Goal: Feedback & Contribution: Contribute content

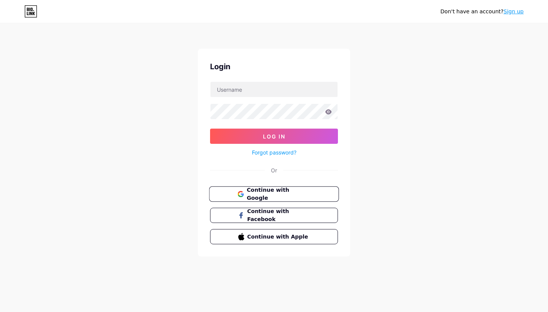
click at [298, 195] on span "Continue with Google" at bounding box center [279, 194] width 64 height 16
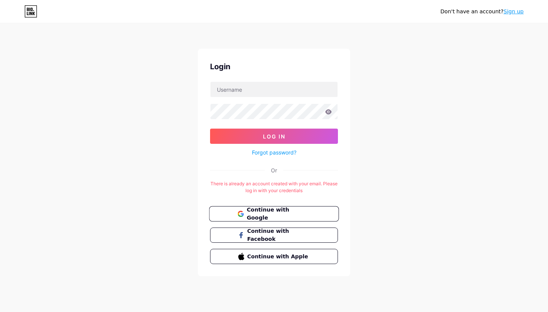
click at [284, 215] on span "Continue with Google" at bounding box center [279, 214] width 64 height 16
click at [337, 174] on div "Login Log In Forgot password? Or There is already an account created with your …" at bounding box center [274, 163] width 152 height 228
click at [290, 216] on span "Continue with Google" at bounding box center [279, 214] width 64 height 16
type input "banhhealthyne_"
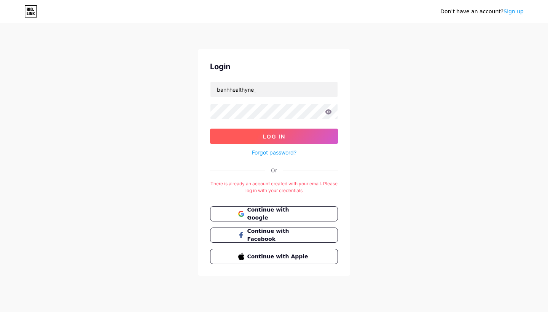
click at [307, 142] on button "Log In" at bounding box center [274, 136] width 128 height 15
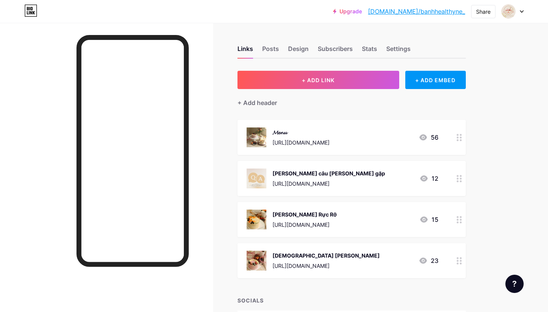
click at [515, 18] on span at bounding box center [508, 11] width 14 height 14
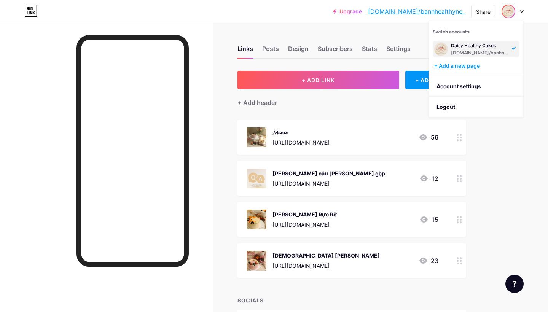
click at [473, 65] on div "+ Add a new page" at bounding box center [476, 66] width 85 height 8
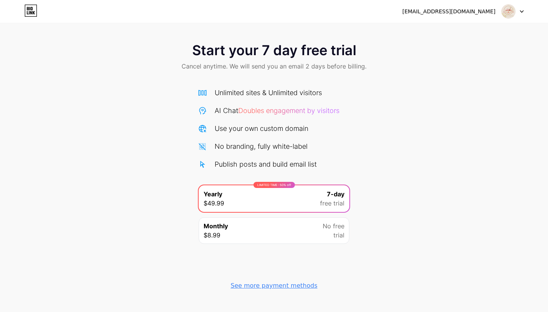
click at [520, 16] on div at bounding box center [513, 12] width 22 height 14
click at [27, 12] on icon at bounding box center [28, 12] width 2 height 3
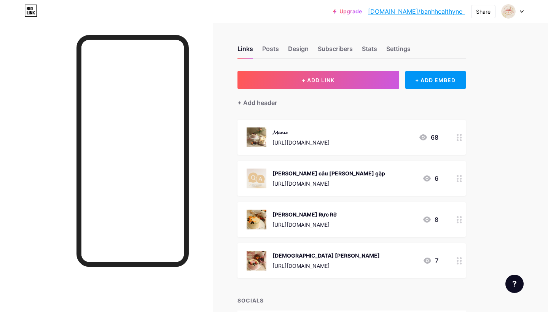
click at [520, 13] on div at bounding box center [513, 12] width 22 height 14
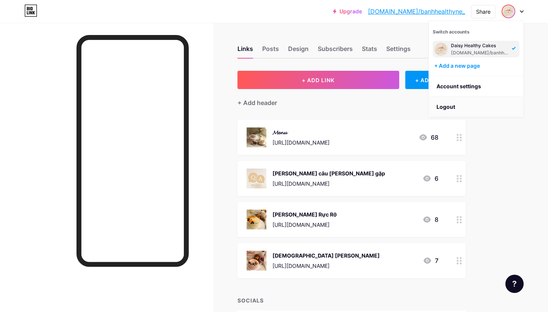
click at [460, 104] on li "Logout" at bounding box center [476, 107] width 94 height 21
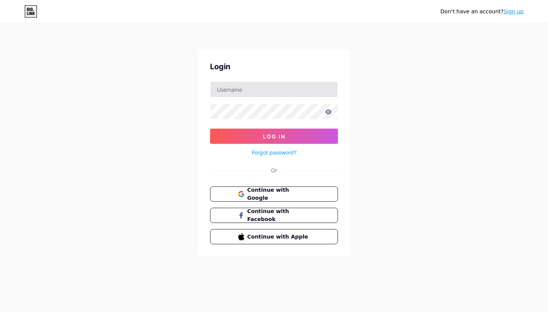
click at [268, 89] on input "text" at bounding box center [274, 89] width 127 height 15
type input "daisyhealthybakery"
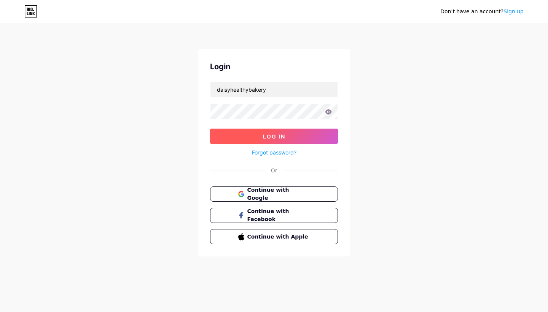
click at [267, 134] on span "Log In" at bounding box center [274, 136] width 22 height 6
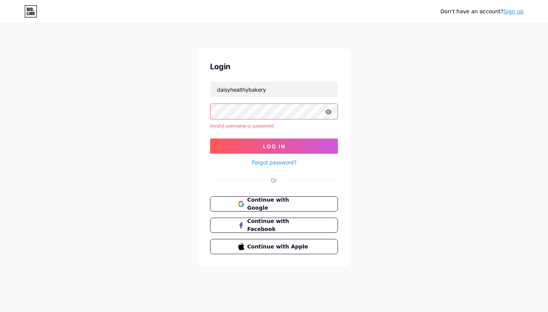
click at [328, 112] on icon at bounding box center [328, 111] width 7 height 5
click at [281, 162] on link "Forgot password?" at bounding box center [274, 162] width 45 height 8
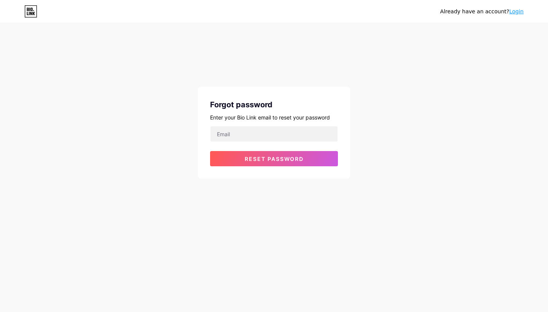
click at [407, 144] on div "Already have an account? Login Forgot password Enter your Bio Link email to res…" at bounding box center [274, 101] width 548 height 203
click at [298, 139] on input "email" at bounding box center [274, 133] width 127 height 15
type input "lethanhthuy0803@gmail.com"
click at [274, 159] on button "Reset password" at bounding box center [274, 158] width 128 height 15
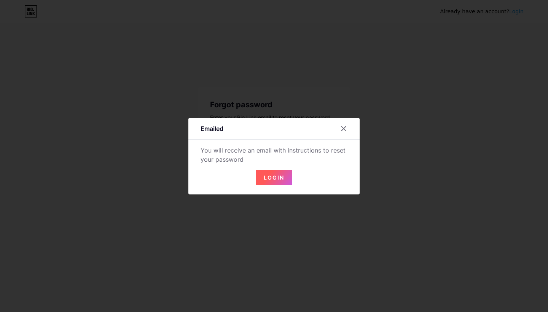
click at [274, 178] on span "Login" at bounding box center [274, 177] width 21 height 6
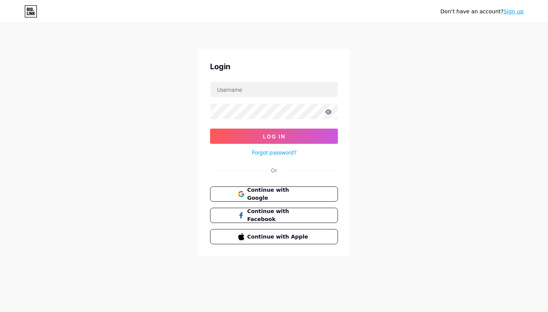
click at [310, 127] on form "Log In Forgot password?" at bounding box center [274, 119] width 128 height 76
click at [287, 90] on input "text" at bounding box center [274, 89] width 127 height 15
type input "daisyhealthybakery"
click at [274, 136] on button "Log In" at bounding box center [274, 136] width 128 height 15
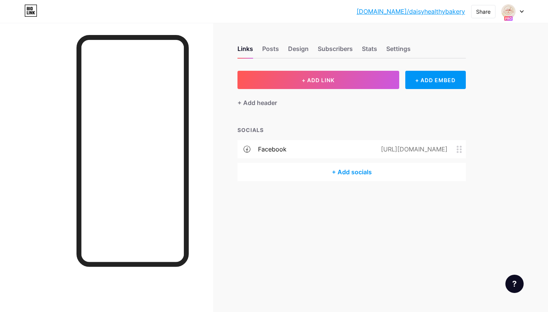
click at [355, 169] on div "+ Add socials" at bounding box center [352, 172] width 228 height 18
click at [252, 134] on div "Instagram Edit" at bounding box center [274, 141] width 147 height 16
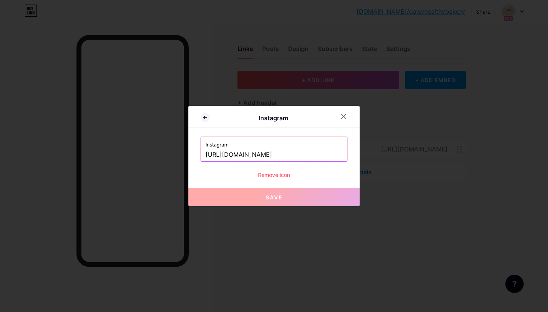
click at [277, 194] on button "Save" at bounding box center [273, 197] width 171 height 18
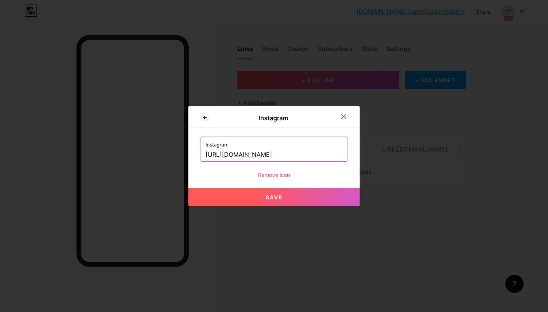
click at [293, 152] on input "https://www.instagram.com/daisyeahlthybakery" at bounding box center [274, 154] width 137 height 13
click at [309, 156] on input "https://www.instagram.com/daisyeahlthybakery" at bounding box center [274, 154] width 137 height 13
type input "https://www.instagram.com/daisyhealthybakery"
click at [282, 198] on span "Save" at bounding box center [274, 197] width 17 height 6
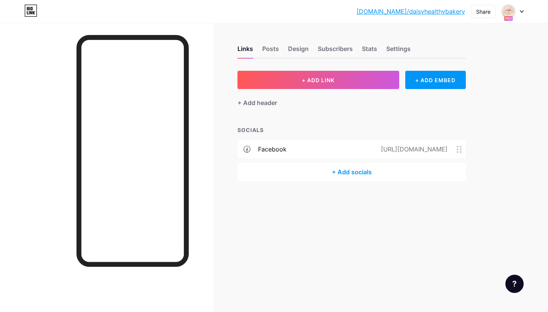
click at [337, 116] on div "+ ADD LINK + ADD EMBED + Add header SOCIALS facebook https://www.facebook.com/d…" at bounding box center [352, 126] width 228 height 110
click at [354, 175] on div "+ Add socials" at bounding box center [352, 172] width 228 height 18
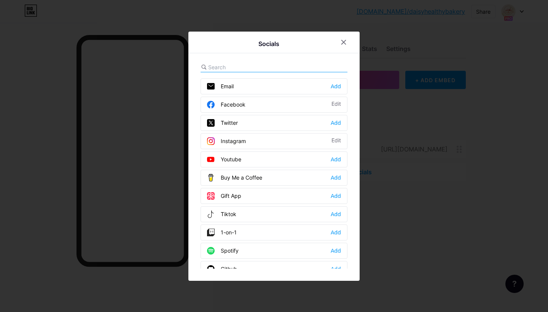
click at [306, 142] on div "Instagram Edit" at bounding box center [274, 141] width 147 height 16
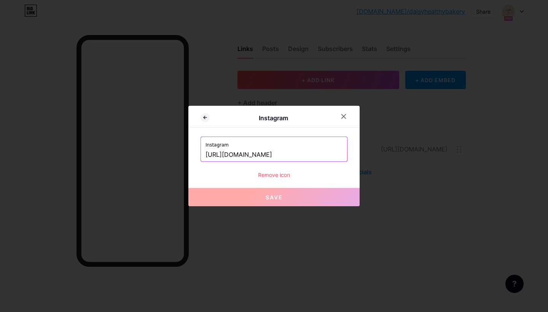
click at [274, 196] on span "Save" at bounding box center [274, 197] width 17 height 6
click at [346, 118] on icon at bounding box center [344, 117] width 4 height 4
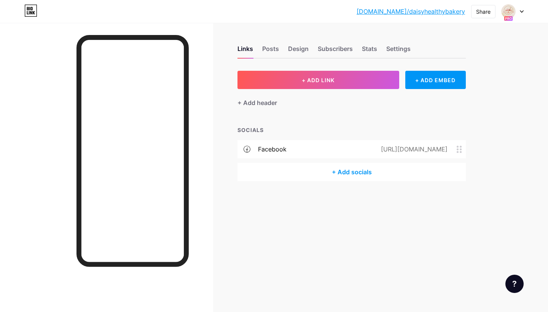
click at [343, 173] on div "+ Add socials" at bounding box center [352, 172] width 228 height 18
click at [266, 140] on div "Instagram Add" at bounding box center [274, 141] width 147 height 16
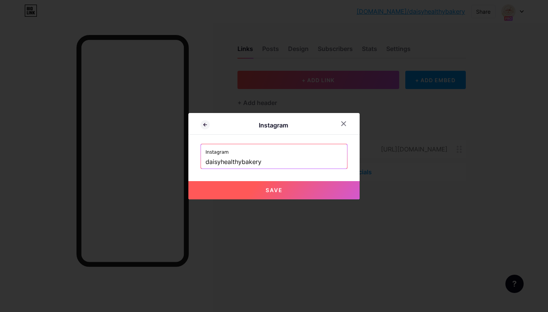
click at [271, 193] on button "Save" at bounding box center [273, 190] width 171 height 18
type input "[URL][DOMAIN_NAME]"
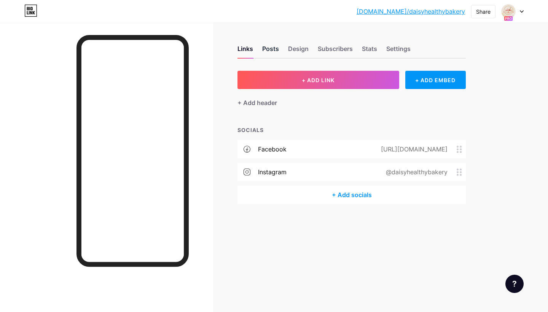
click at [270, 51] on div "Posts" at bounding box center [270, 51] width 17 height 14
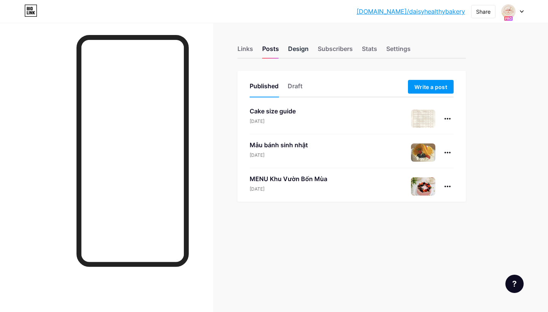
click at [299, 48] on div "Design" at bounding box center [298, 51] width 21 height 14
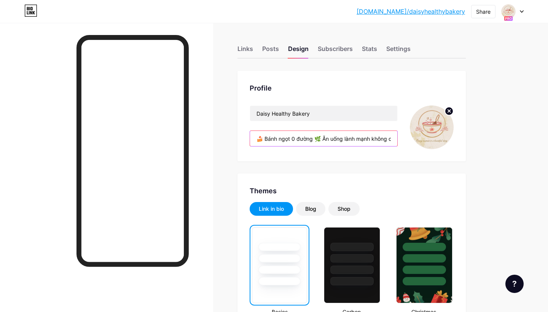
click at [384, 138] on input "🍰 Bánh ngọt 0 đường 🌿 Ăn uống lành mạnh không cần khắt khe" at bounding box center [323, 138] width 147 height 15
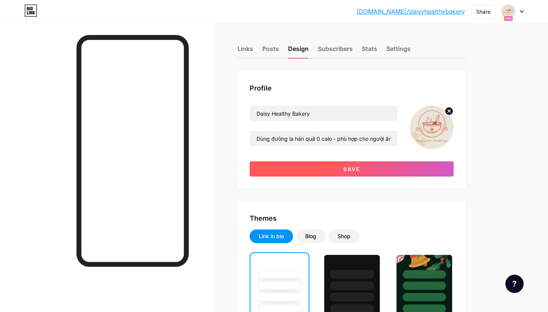
click at [372, 170] on button "Save" at bounding box center [352, 168] width 204 height 15
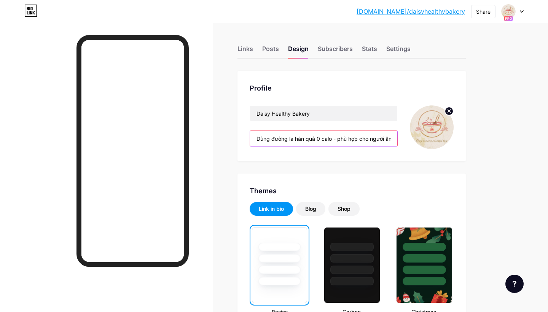
click at [344, 139] on input "Dùng đường la hán quả 0 calo - phù hợp cho người ăn kiêng, mẹ bỉm, người tập lu…" at bounding box center [323, 138] width 147 height 15
drag, startPoint x: 548, startPoint y: 180, endPoint x: 337, endPoint y: 144, distance: 213.6
click at [337, 144] on input "Dùng đường la hán quả 0 calo - phù hợp cho người ăn kiêng, mẹ bỉm, người tập lu…" at bounding box center [323, 138] width 147 height 15
click at [335, 140] on input "Dùng đường la hán quả 0 calo - phù hợp cho người ăn kiêng, mẹ bỉm, người tập lu…" at bounding box center [323, 138] width 147 height 15
paste input "– phù hợp cho: 🥗 người ăn kiêng · 🤱 mẹ bỉm · 🏃‍♀️ người tập luyện · 🩺 người tiể…"
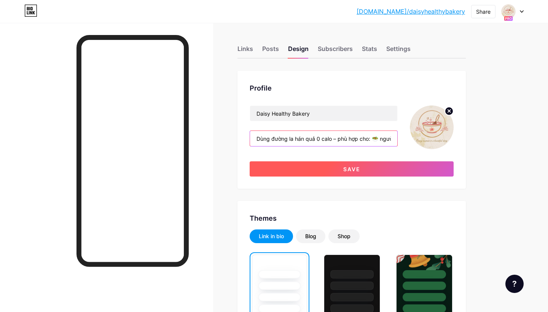
type input "Dùng đường la hán quả 0 calo – phù hợp cho: 🥗 người ăn kiêng · 🤱 mẹ bỉm · 🏃‍♀️ …"
click at [354, 171] on span "Save" at bounding box center [351, 169] width 17 height 6
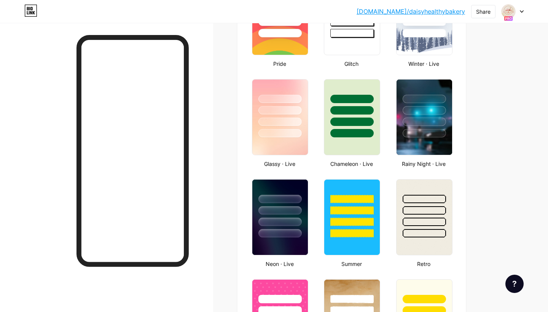
scroll to position [348, 0]
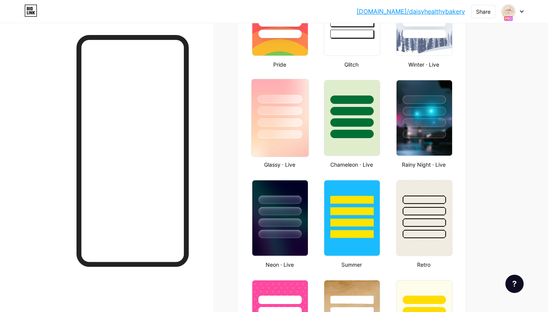
click at [258, 133] on div at bounding box center [280, 109] width 57 height 60
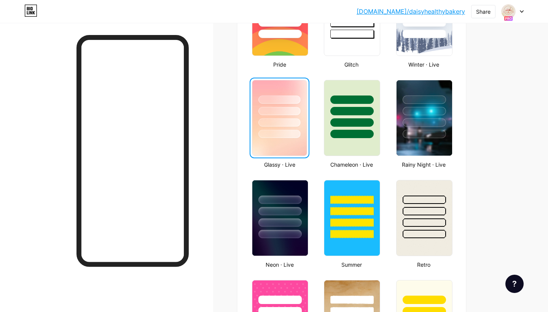
click at [283, 145] on img at bounding box center [279, 117] width 54 height 75
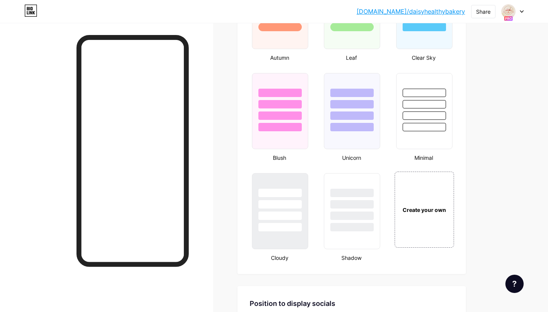
scroll to position [754, 0]
click at [285, 142] on div at bounding box center [280, 111] width 56 height 76
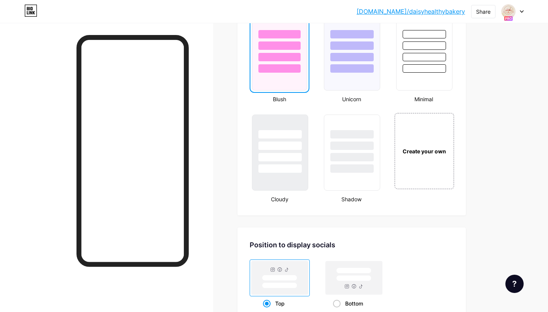
scroll to position [814, 0]
click at [421, 147] on div "Create your own" at bounding box center [424, 150] width 61 height 78
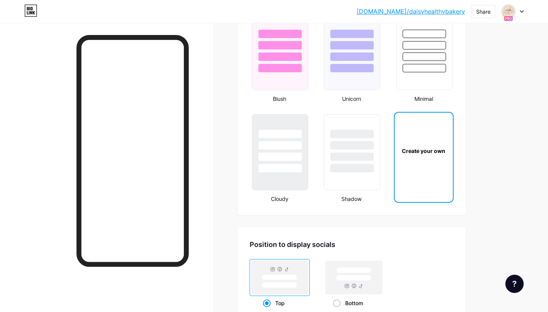
click at [435, 156] on div "Create your own" at bounding box center [424, 151] width 58 height 76
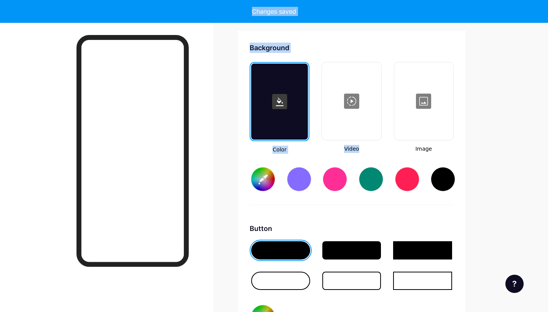
type input "#ffffff"
type input "#000000"
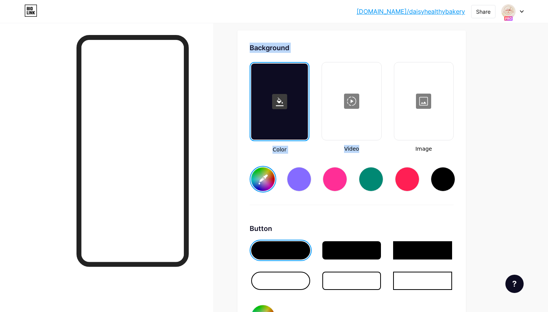
click at [265, 175] on input "#ffffff" at bounding box center [263, 179] width 24 height 24
click at [255, 175] on input "#f9d3e0" at bounding box center [263, 179] width 24 height 24
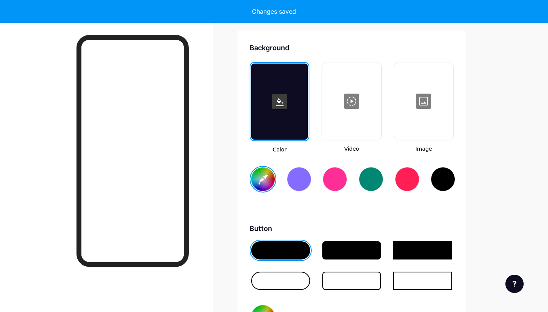
click at [338, 180] on div at bounding box center [335, 179] width 24 height 24
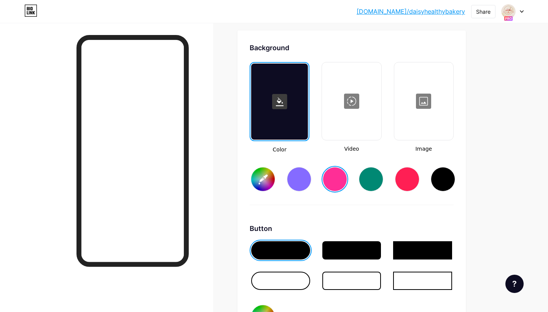
click at [424, 122] on div at bounding box center [423, 101] width 57 height 76
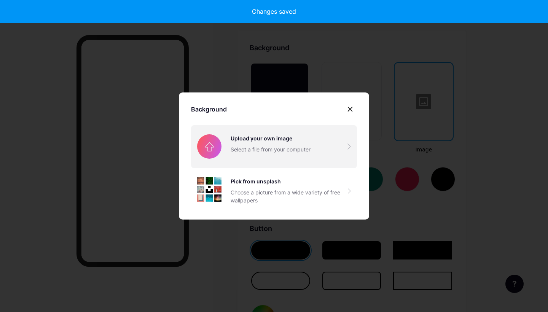
type input "#ff2e96"
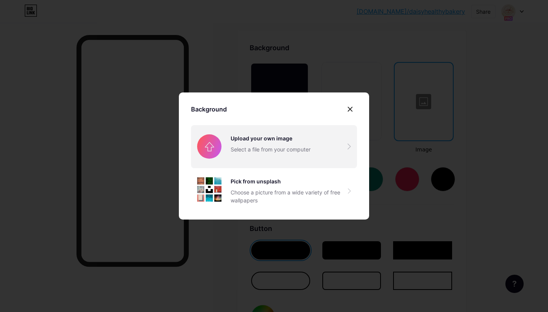
click at [301, 153] on input "file" at bounding box center [274, 146] width 166 height 43
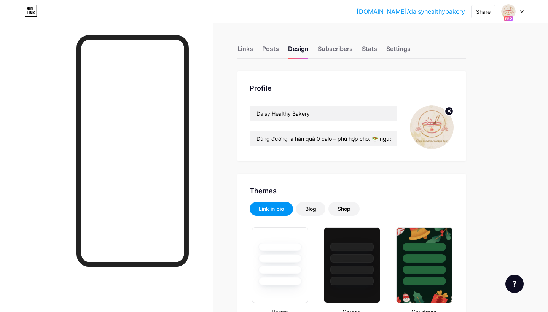
scroll to position [0, 0]
click at [363, 139] on input "Dùng đường la hán quả 0 calo – phù hợp cho: 🥗 người ăn kiêng · 🤱 mẹ bỉm · 🏃‍♀️ …" at bounding box center [323, 138] width 147 height 15
paste input "🌿 – phù hợp cho người ăn kiêng, mẹ bỉm, người tập luyện, tiểu đường và trẻ nhỏ."
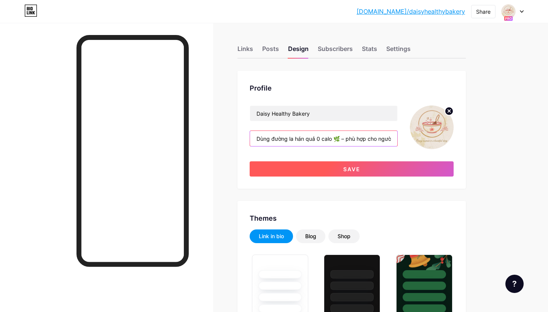
type input "Dùng đường la hán quả 0 calo 🌿 – phù hợp cho người ăn kiêng, mẹ bỉm, người tập …"
click at [368, 167] on button "Save" at bounding box center [352, 168] width 204 height 15
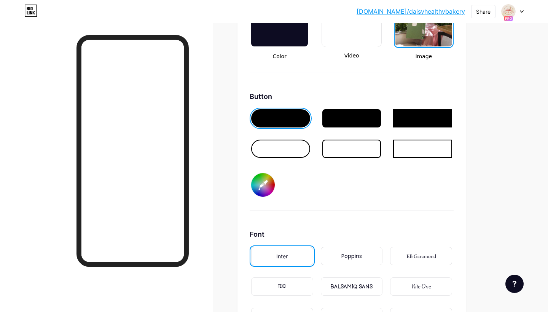
scroll to position [1023, 0]
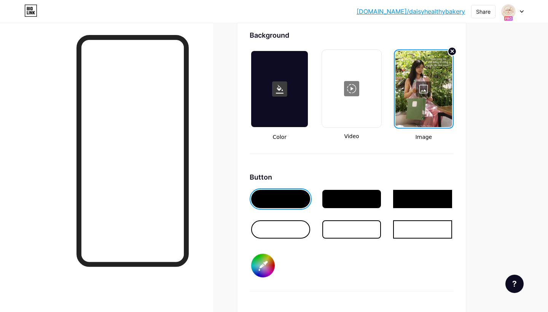
click at [420, 88] on div at bounding box center [424, 89] width 57 height 76
click at [240, 153] on input "file" at bounding box center [274, 146] width 166 height 43
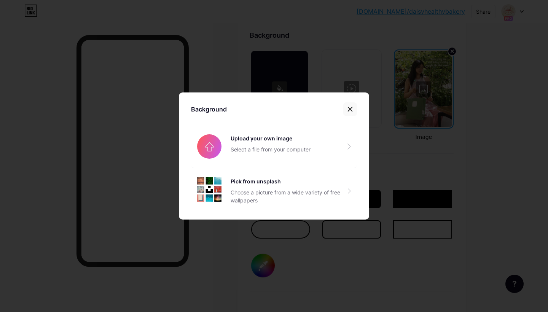
click at [354, 108] on div at bounding box center [350, 109] width 14 height 14
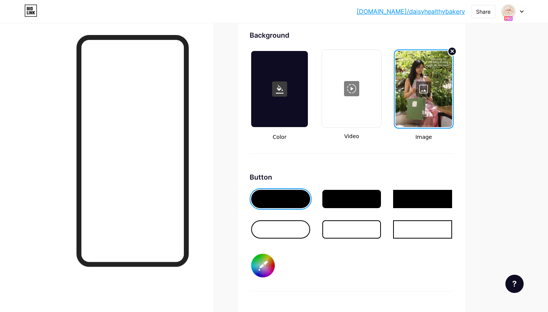
click at [272, 113] on div at bounding box center [279, 89] width 57 height 76
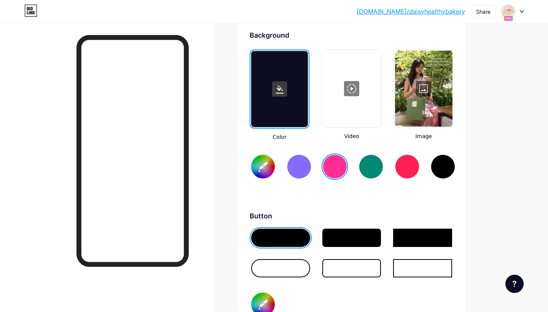
click at [267, 168] on input "#ff2e96" at bounding box center [263, 167] width 24 height 24
click at [318, 206] on div "Background Color Video Image #ffb5af Button #000000 Font Inter Poppins EB Garam…" at bounding box center [352, 255] width 204 height 451
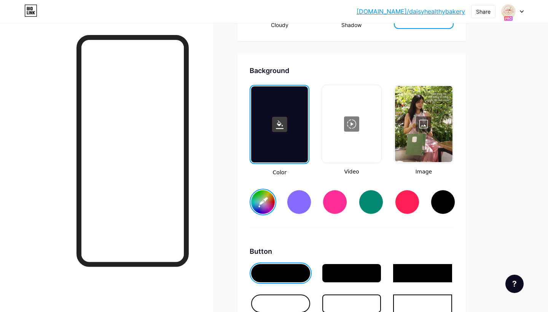
scroll to position [992, 0]
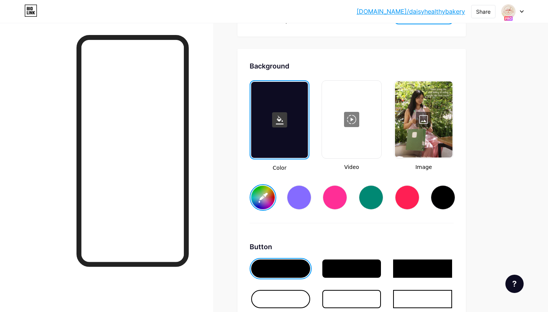
click at [260, 195] on input "#ffb5af" at bounding box center [263, 198] width 24 height 24
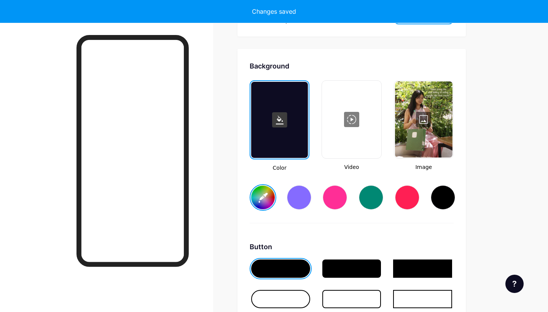
click at [351, 220] on div "Color Video Image #f9d3e0" at bounding box center [352, 151] width 204 height 143
type input "#f9d3e0"
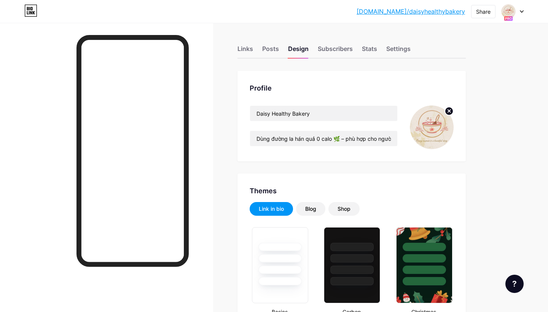
scroll to position [0, 0]
click at [430, 134] on img at bounding box center [432, 127] width 44 height 44
click at [451, 109] on circle at bounding box center [449, 111] width 8 height 8
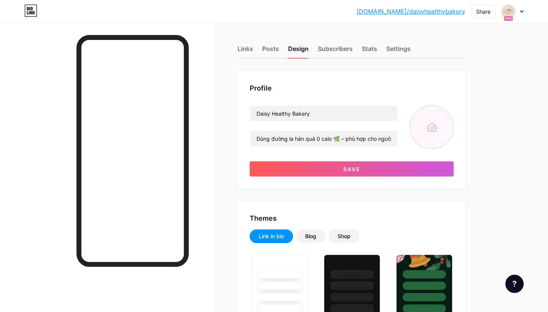
click at [435, 120] on input "file" at bounding box center [432, 127] width 44 height 44
type input "C:\fakepath\IMG_1521.JPG"
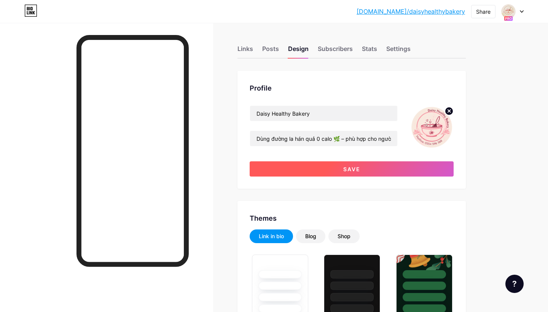
click at [397, 170] on button "Save" at bounding box center [352, 168] width 204 height 15
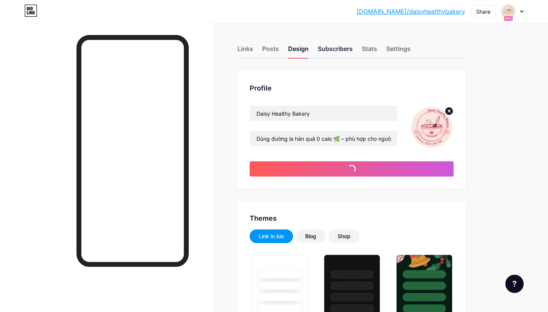
type input "#f9d3e0"
click at [345, 48] on div "Subscribers" at bounding box center [335, 51] width 35 height 14
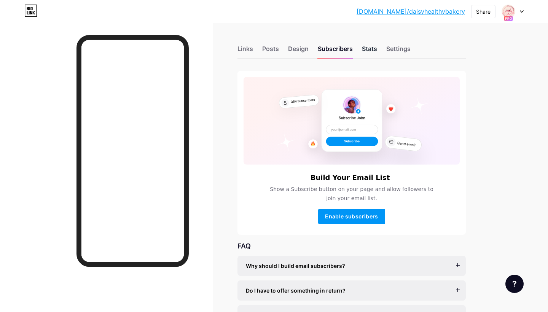
click at [369, 51] on div "Stats" at bounding box center [369, 51] width 15 height 14
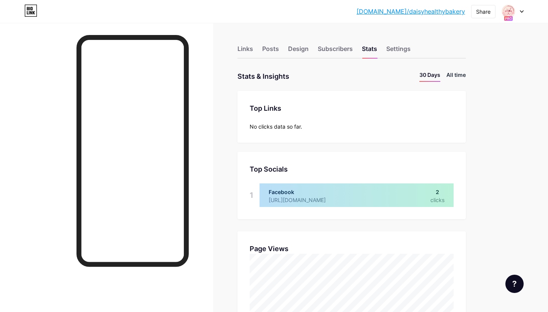
click at [455, 73] on li "All time" at bounding box center [456, 76] width 19 height 11
click at [270, 50] on div "Posts" at bounding box center [270, 51] width 17 height 14
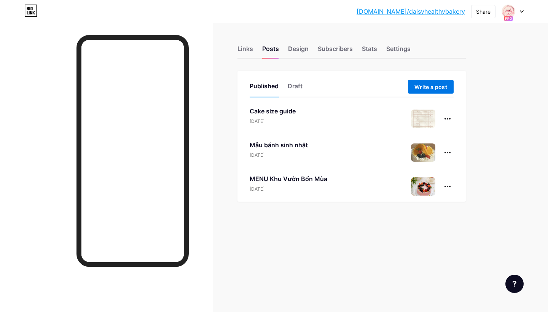
click at [415, 85] on span "Write a post" at bounding box center [431, 87] width 33 height 6
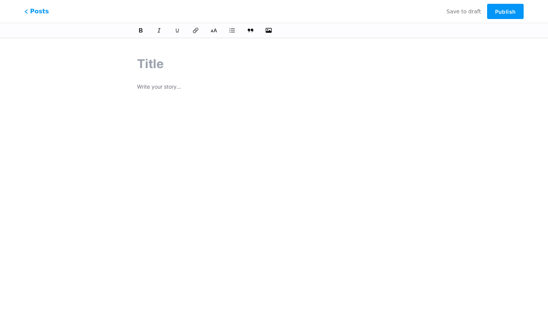
click at [281, 58] on input "text" at bounding box center [274, 64] width 274 height 18
type input "Menu Tr"
type input "menu"
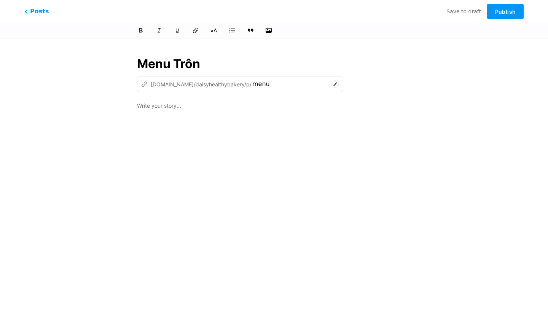
type input "Menu Trông"
type input "menu-tr"
type input "Menu Trông Trăn"
type input "menu-trong"
type input "Menu Trông Trăng"
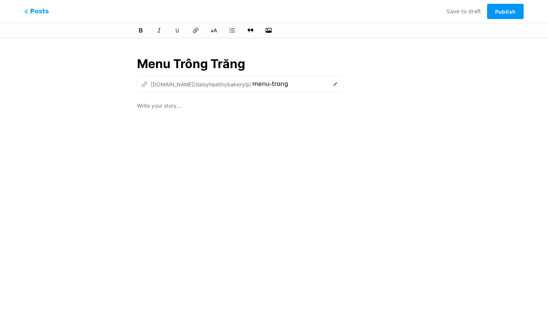
type input "menu-trong-tra"
type input "Menu Trông Trăng 2025"
type input "menu-trong-trang-2025"
type input "Menu Trông Trăng 2025sa"
type input "menu-trong-trang-2025sa"
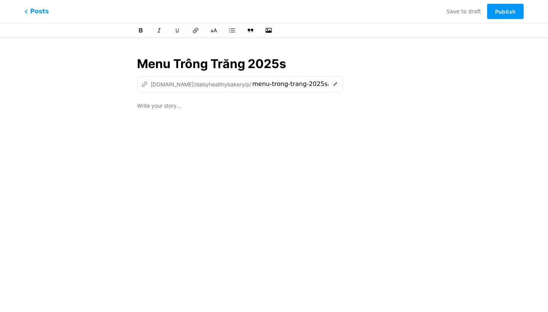
type input "Menu Trông Trăng 2025"
type input "menu-trong-trang-2025"
type input "Menu Trông Trăng 2025"
click at [161, 111] on p at bounding box center [274, 106] width 274 height 11
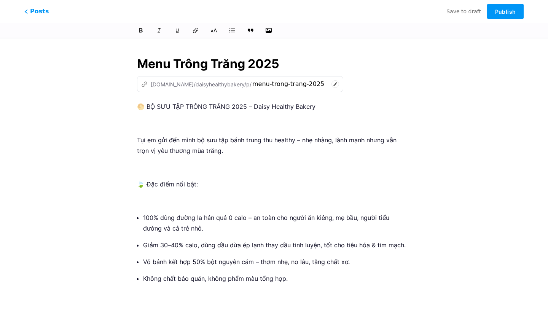
click at [214, 124] on p at bounding box center [274, 123] width 274 height 11
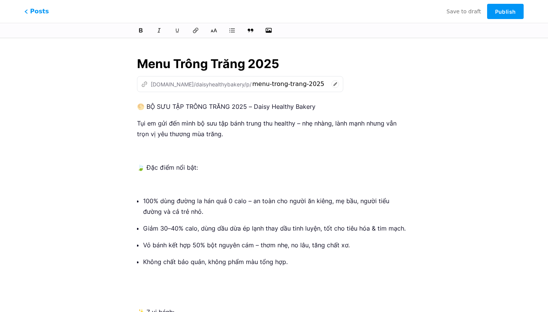
click at [198, 146] on p at bounding box center [274, 150] width 274 height 11
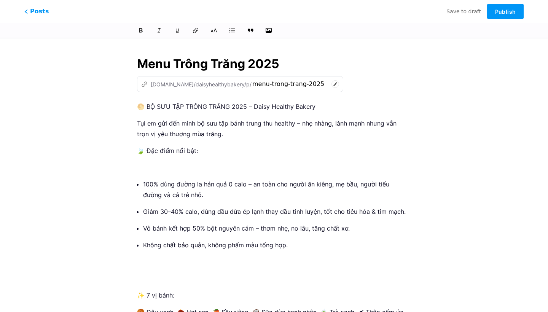
click at [193, 166] on p at bounding box center [274, 167] width 274 height 11
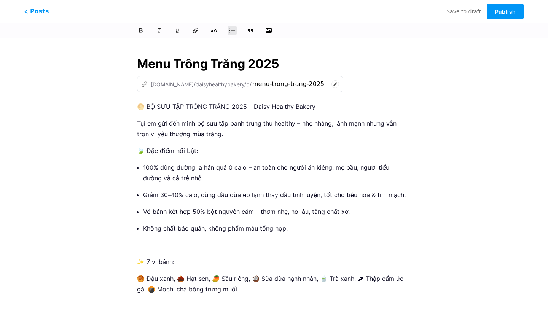
click at [145, 242] on p at bounding box center [274, 245] width 274 height 11
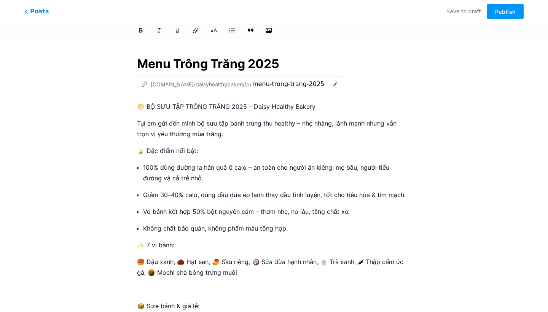
click at [177, 261] on p "🥮 Đậu xanh, 🌰 Hạt sen, 🥭 Sầu riêng, 🥥 Sữa dừa hạnh nhân, 🍵 Trà xanh, 🌶 Thập cẩm…" at bounding box center [274, 267] width 274 height 21
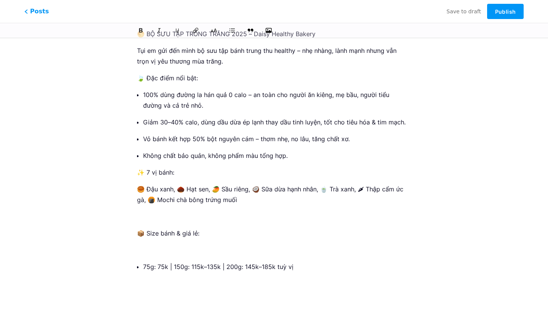
scroll to position [72, 0]
click at [189, 217] on p at bounding box center [274, 217] width 274 height 11
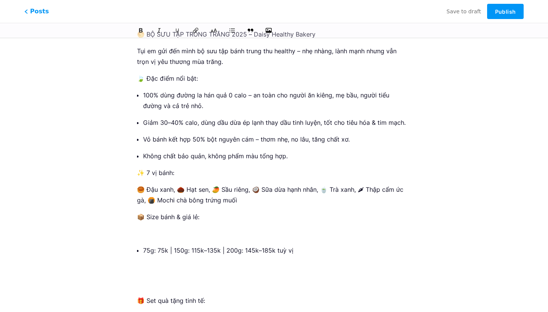
click at [154, 234] on p at bounding box center [274, 233] width 274 height 11
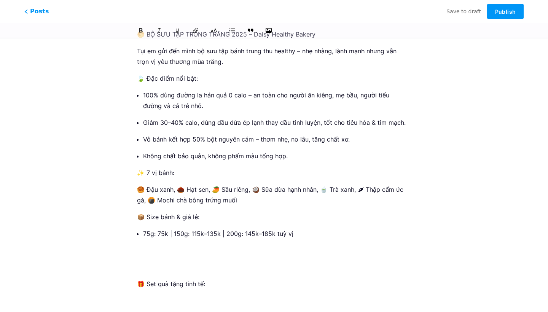
click at [151, 256] on div "🌕 BỘ SƯU TẬP TRÔNG TRĂNG 2025 – Daisy Healthy Bakery Tụi em gửi đến mình bộ sưu…" at bounding box center [274, 221] width 274 height 384
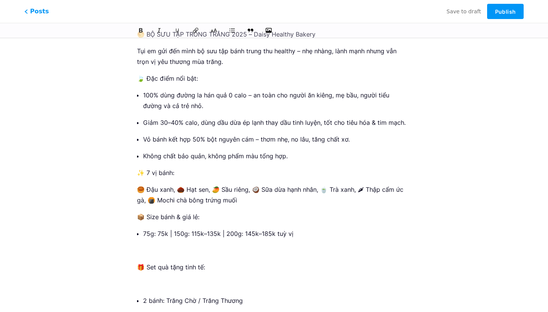
click at [151, 256] on div "🌕 BỘ SƯU TẬP TRÔNG TRĂNG 2025 – Daisy Healthy Bakery Tụi em gửi đến mình bộ sưu…" at bounding box center [274, 212] width 274 height 367
click at [143, 252] on p at bounding box center [274, 250] width 274 height 11
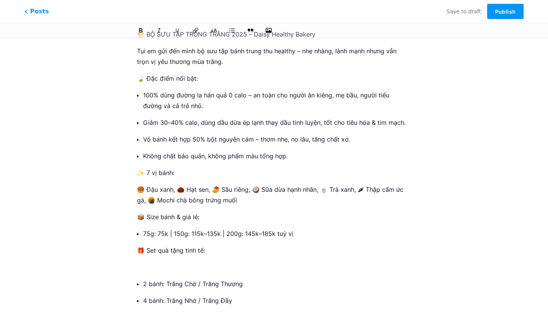
click at [146, 269] on p at bounding box center [274, 267] width 274 height 11
click at [198, 265] on p "2 bánh: Trăng Chờ / Trăng Thương" at bounding box center [277, 267] width 268 height 11
click at [295, 267] on p "2 bánh: Trăng Chờ (150gr 1 trứng) / Trăng Thương" at bounding box center [277, 267] width 268 height 11
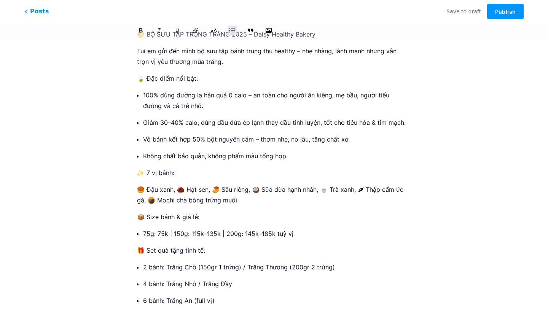
click at [196, 282] on p "4 bánh: Trăng Nhớ / Trăng Đầy" at bounding box center [277, 284] width 268 height 11
click at [234, 306] on div "🌕 BỘ SƯU TẬP TRÔNG TRĂNG 2025 – Daisy Healthy Bakery Tụi em gửi đến mình bộ sưu…" at bounding box center [274, 195] width 274 height 333
click at [227, 298] on p "6 bánh: Trăng An (full vị)" at bounding box center [277, 300] width 268 height 11
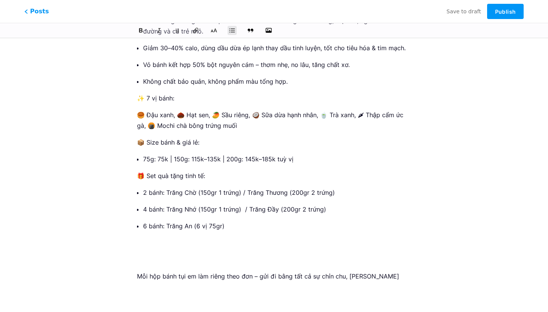
scroll to position [147, 0]
click at [328, 261] on p at bounding box center [274, 259] width 274 height 11
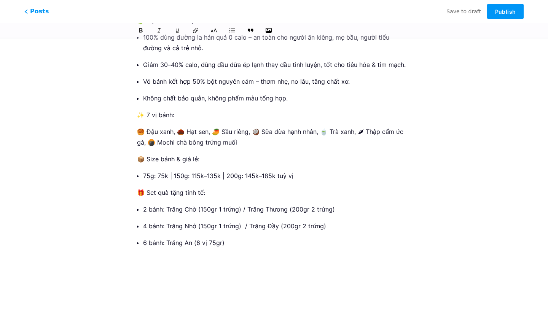
scroll to position [113, 0]
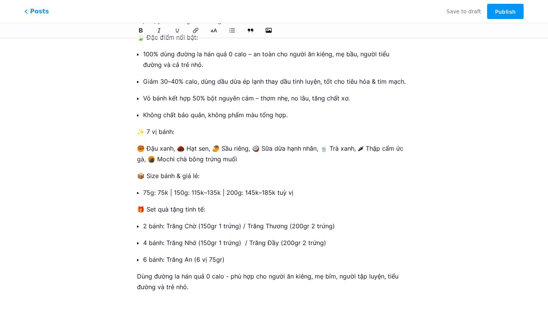
click at [138, 276] on p "Dùng đường la hán quả 0 calo - phù hợp cho người ăn kiêng, mẹ bỉm, người tập lu…" at bounding box center [274, 281] width 274 height 21
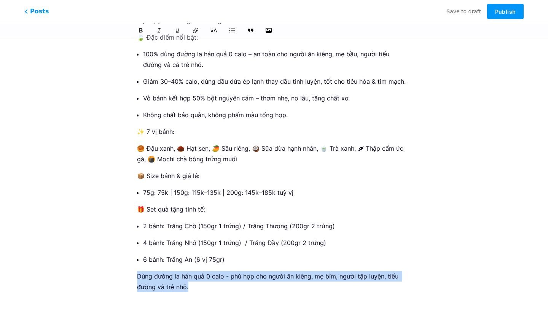
drag, startPoint x: 138, startPoint y: 276, endPoint x: 216, endPoint y: 287, distance: 78.9
click at [216, 287] on p "Dùng đường la hán quả 0 calo - phù hợp cho người ăn kiêng, mẹ bỉm, người tập lu…" at bounding box center [274, 281] width 274 height 21
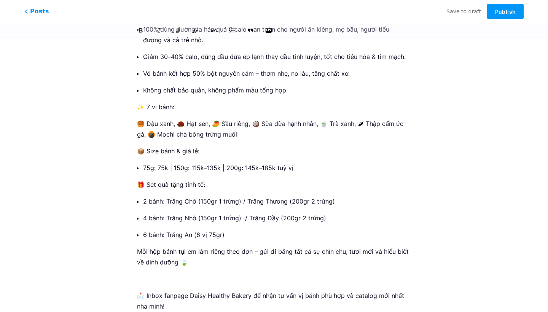
click at [210, 283] on p at bounding box center [274, 279] width 274 height 11
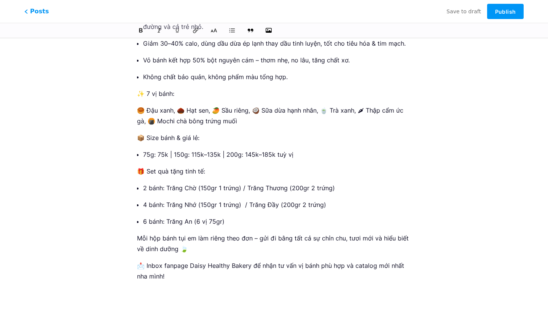
scroll to position [152, 0]
click at [260, 297] on div "Menu Trông Trăng 2025 z bio.link/daisyhealthybakery/p/ menu-trong-trang-2025 🌕 …" at bounding box center [273, 97] width 295 height 406
click at [253, 285] on div "🌕 BỘ SƯU TẬP TRÔNG TRĂNG 2025 – Daisy Healthy Bakery Tụi em gửi đến mình bộ sưu…" at bounding box center [274, 119] width 274 height 338
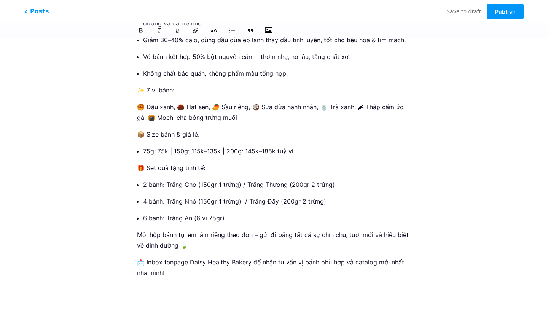
click at [266, 31] on icon "button" at bounding box center [269, 31] width 8 height 8
click at [0, 0] on input "file" at bounding box center [0, 0] width 0 height 0
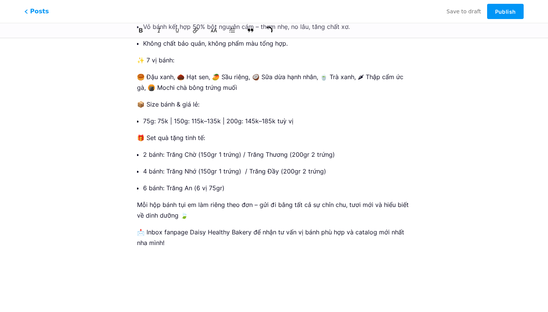
scroll to position [177, 0]
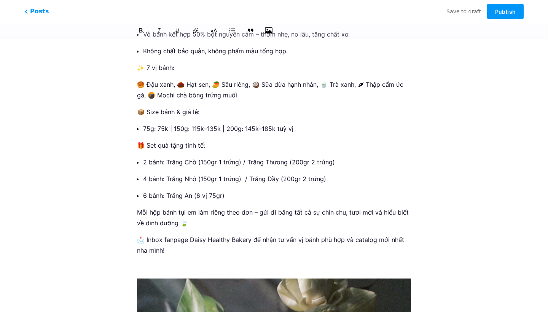
click at [268, 31] on icon "button" at bounding box center [269, 30] width 8 height 6
click at [0, 0] on input "file" at bounding box center [0, 0] width 0 height 0
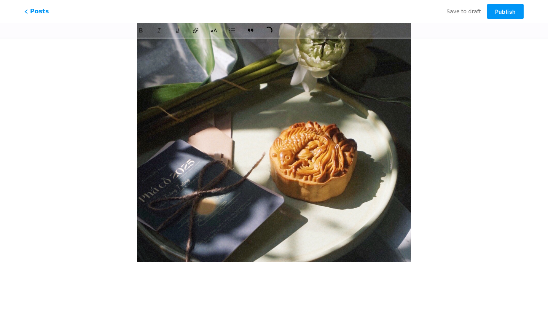
scroll to position [451, 0]
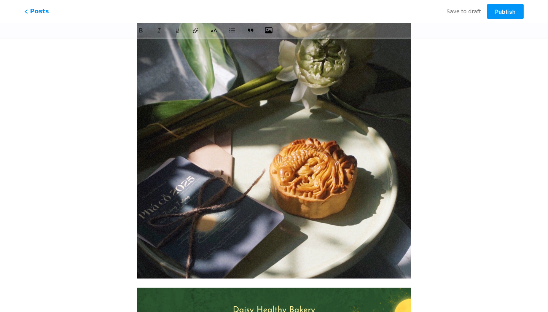
click at [290, 210] on img at bounding box center [274, 142] width 274 height 274
click at [466, 181] on div "This feature is only available for Pro users. Start 7-day free trial Posts Save…" at bounding box center [274, 131] width 548 height 1074
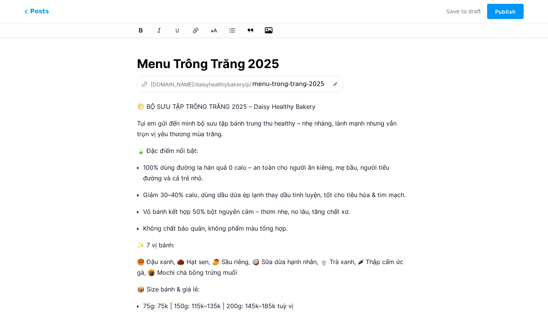
scroll to position [0, 0]
click at [271, 29] on icon "button" at bounding box center [269, 31] width 8 height 8
click at [0, 0] on input "file" at bounding box center [0, 0] width 0 height 0
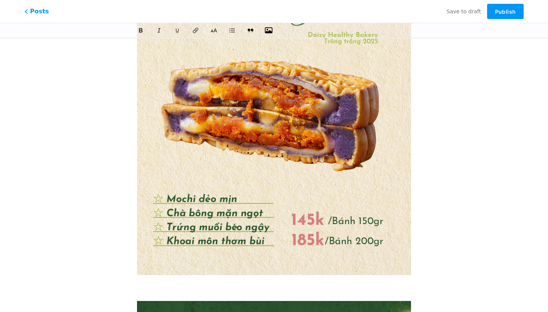
click at [268, 31] on icon "button" at bounding box center [269, 30] width 8 height 6
click at [0, 0] on input "file" at bounding box center [0, 0] width 0 height 0
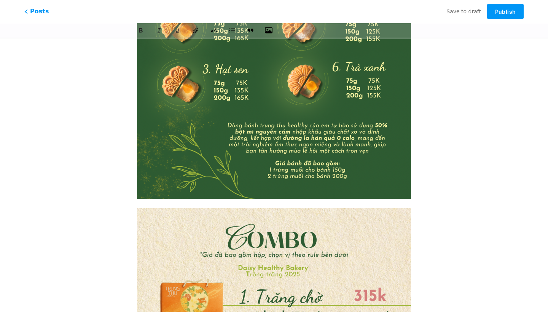
scroll to position [971, 0]
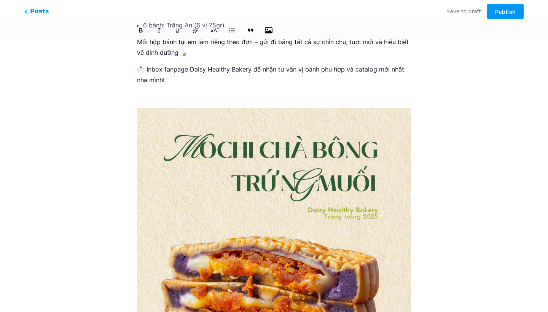
click at [328, 195] on img at bounding box center [274, 279] width 274 height 343
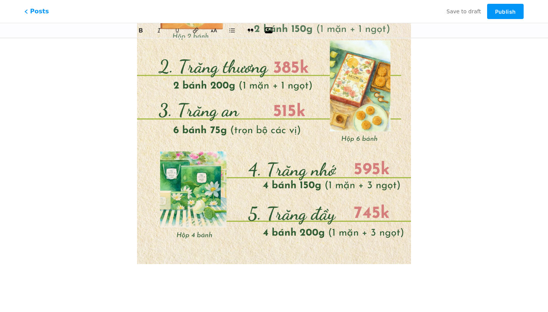
click at [273, 124] on img at bounding box center [274, 93] width 274 height 343
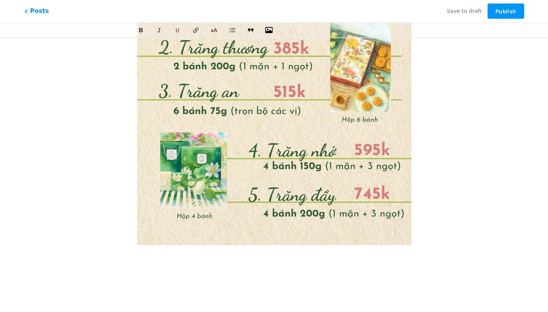
scroll to position [1274, 0]
click at [182, 271] on p at bounding box center [274, 276] width 274 height 11
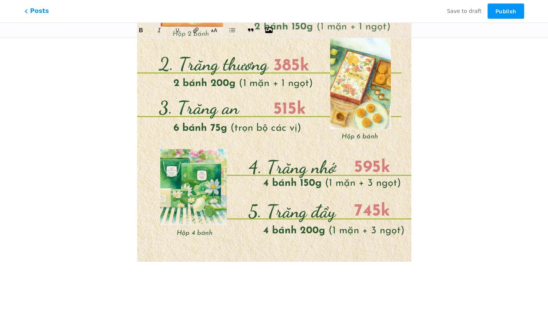
click at [268, 32] on icon "button" at bounding box center [269, 30] width 8 height 6
click at [0, 0] on input "file" at bounding box center [0, 0] width 0 height 0
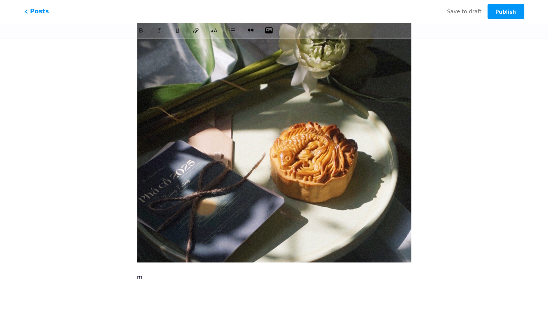
scroll to position [1540, 0]
click at [511, 10] on span "Publish" at bounding box center [505, 11] width 21 height 6
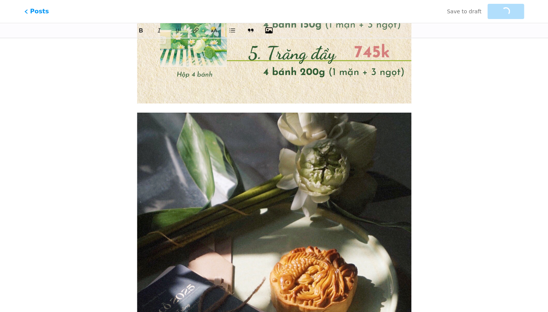
scroll to position [1123, 0]
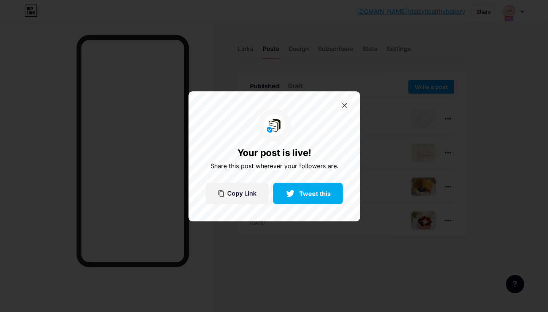
click at [345, 100] on div at bounding box center [344, 105] width 13 height 13
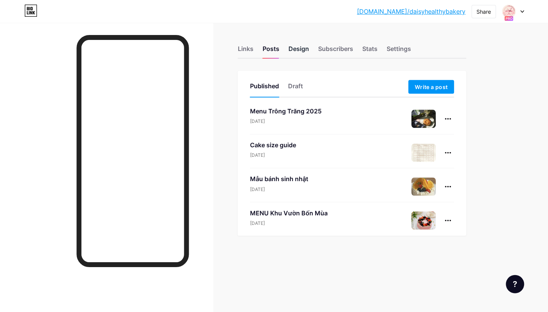
click at [302, 48] on div "Design" at bounding box center [298, 51] width 21 height 14
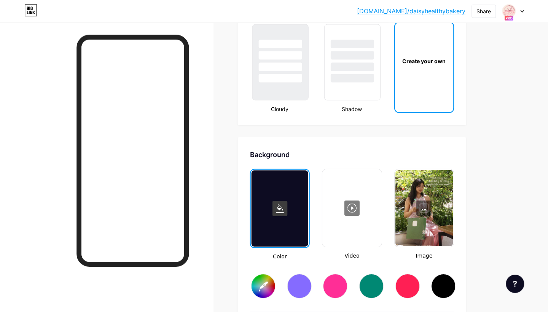
type input "#f9d3e0"
type input "#000000"
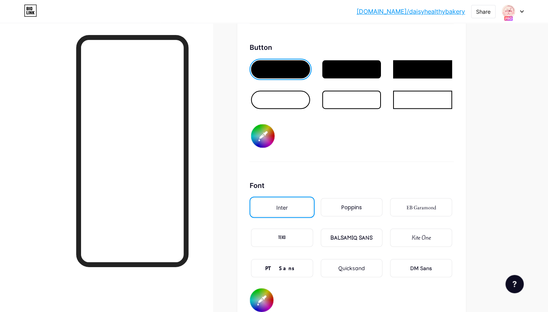
scroll to position [1174, 0]
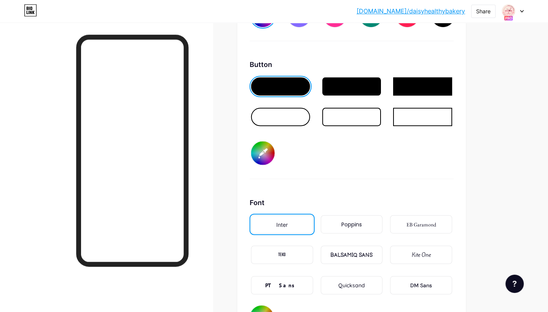
click at [287, 121] on div at bounding box center [280, 117] width 59 height 18
click at [287, 111] on div at bounding box center [280, 117] width 59 height 18
click at [362, 115] on div at bounding box center [351, 117] width 59 height 18
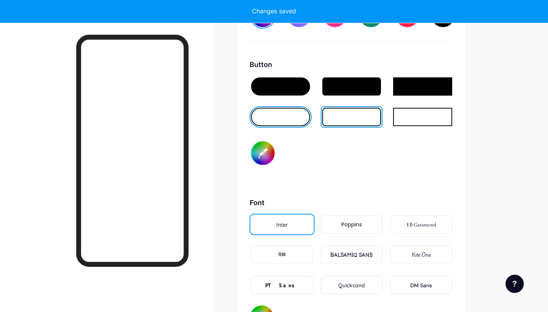
click at [434, 113] on div at bounding box center [422, 117] width 59 height 18
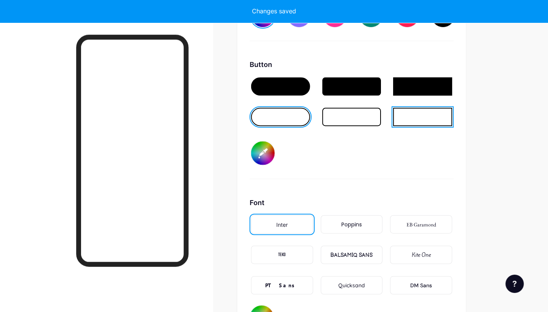
click at [299, 119] on div at bounding box center [280, 117] width 59 height 18
click at [338, 115] on div at bounding box center [351, 117] width 59 height 18
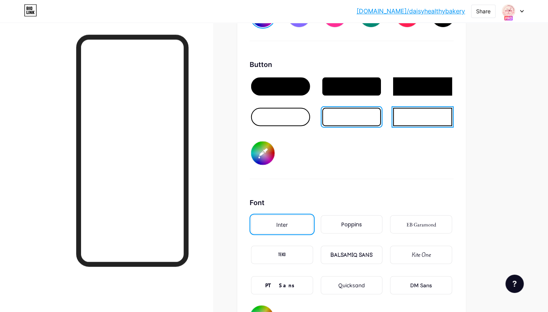
click at [429, 116] on div at bounding box center [422, 117] width 59 height 18
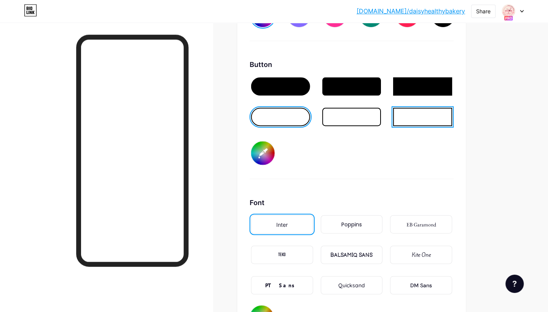
click at [282, 111] on div at bounding box center [280, 117] width 59 height 18
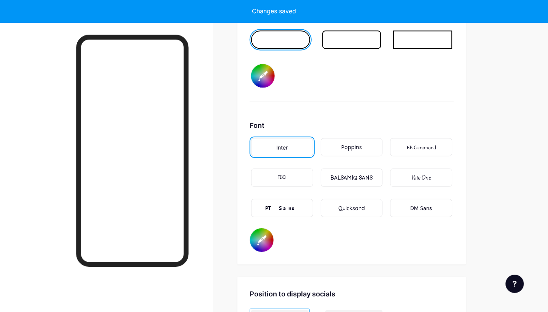
scroll to position [1251, 0]
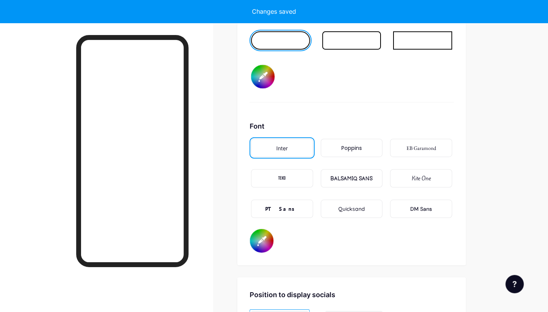
type input "#f9d3e0"
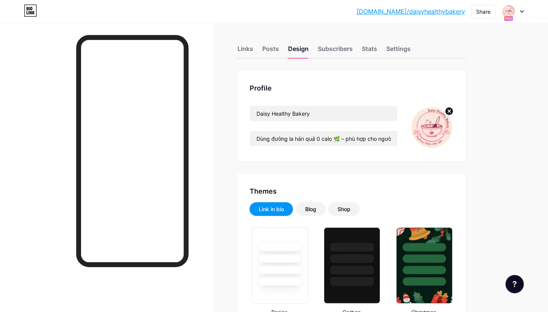
scroll to position [0, 0]
click at [265, 51] on div "Posts" at bounding box center [270, 51] width 17 height 14
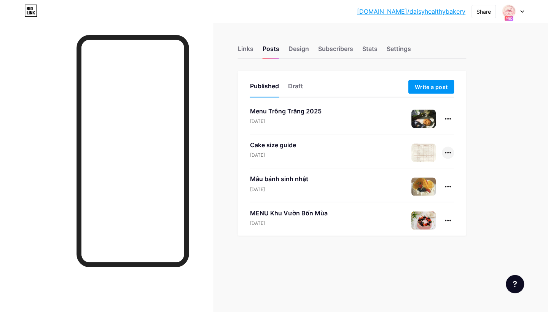
click at [448, 153] on icon at bounding box center [448, 153] width 6 height 2
click at [488, 129] on div "Links Posts Design Subscribers Stats Settings Published Draft Write a post Menu…" at bounding box center [249, 150] width 498 height 254
click at [426, 88] on span "Write a post" at bounding box center [431, 87] width 33 height 6
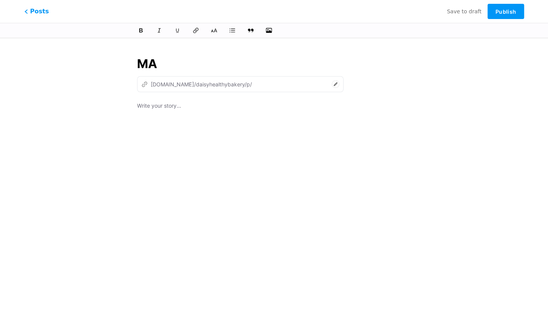
type input "MÂ"
type input "m"
type input "MÂU"
type input "ma"
type input "M"
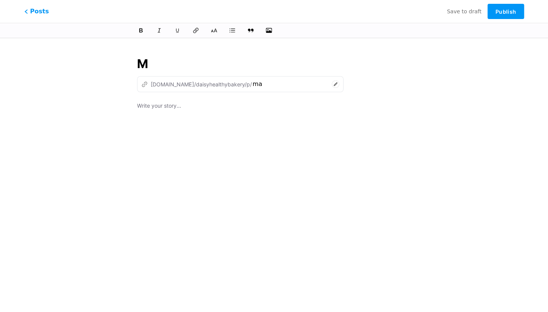
type input "mau"
type input "Mẫu"
type input "m"
type input "Mẫu hộp bánh"
type input "mau-hop"
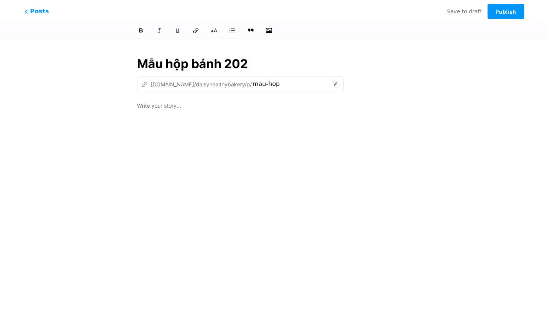
type input "Mẫu hộp bánh 2025"
type input "mau-hop-banh-2025"
type input "Mẫu hộp bánh 2025"
click at [180, 107] on p at bounding box center [274, 106] width 274 height 11
click at [254, 119] on p at bounding box center [274, 123] width 274 height 11
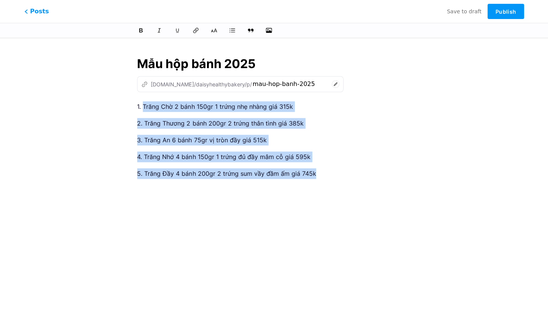
drag, startPoint x: 143, startPoint y: 105, endPoint x: 352, endPoint y: 182, distance: 222.4
click at [352, 182] on div "1. Trăng Chờ 2 bánh 150gr 1 trứng nhẹ nhàng giá 315k 2. Trăng Thương 2 bánh 200…" at bounding box center [274, 196] width 274 height 190
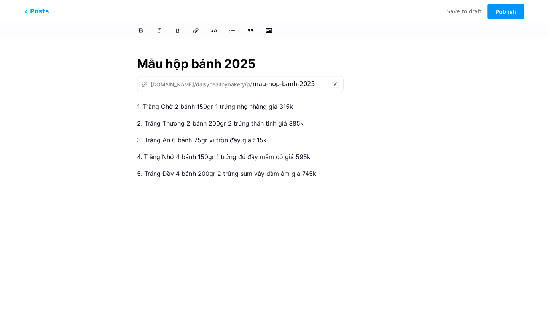
click at [324, 195] on div "1. Trăng Chờ 2 bánh 150gr 1 trứng nhẹ nhàng giá 315k 2. Trăng Thương 2 bánh 200…" at bounding box center [274, 196] width 274 height 190
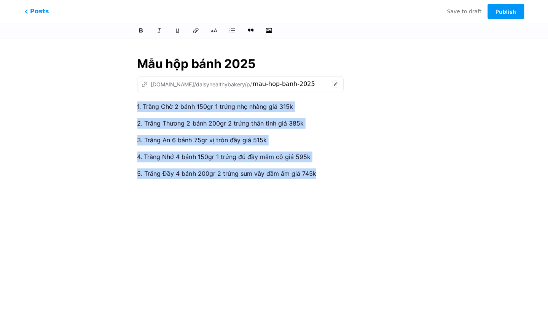
drag, startPoint x: 324, startPoint y: 177, endPoint x: 126, endPoint y: 104, distance: 210.4
click at [126, 104] on div "Mẫu hộp bánh 2025 z bio.link/daisyhealthybakery/p/ mau-hop-banh-2025 1. Trăng C…" at bounding box center [273, 175] width 295 height 258
copy div "1. Trăng Chờ 2 bánh 150gr 1 trứng nhẹ nhàng giá 315k 2. Trăng Thương 2 bánh 200…"
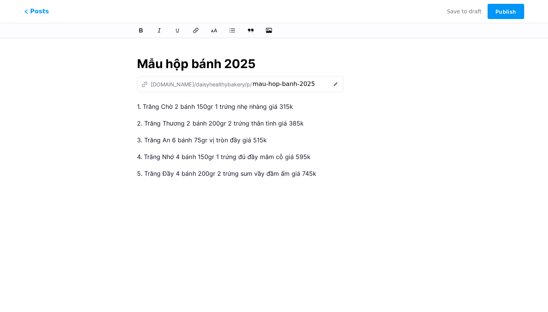
click at [343, 201] on div "1. Trăng Chờ 2 bánh 150gr 1 trứng nhẹ nhàng giá 315k 2. Trăng Thương 2 bánh 200…" at bounding box center [274, 196] width 274 height 190
click at [354, 180] on div "1. Trăng Chờ 2 bánh 150gr 1 trứng nhẹ nhàng giá 315k 2. Trăng Thương 2 bánh 200…" at bounding box center [274, 196] width 274 height 190
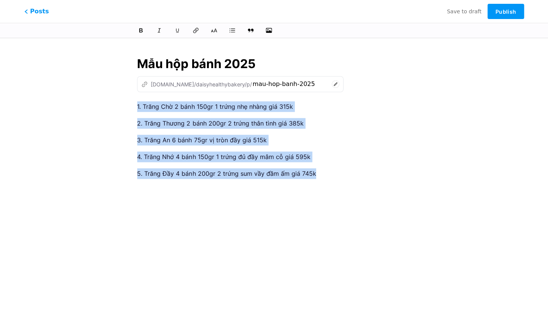
copy div "1. Trăng Chờ 2 bánh 150gr 1 trứng nhẹ nhàng giá 315k 2. Trăng Thương 2 bánh 200…"
drag, startPoint x: 322, startPoint y: 173, endPoint x: 134, endPoint y: 107, distance: 200.1
click at [134, 107] on div "Mẫu hộp bánh 2025 z bio.link/daisyhealthybakery/p/ mau-hop-banh-2025 1. Trăng C…" at bounding box center [273, 175] width 295 height 258
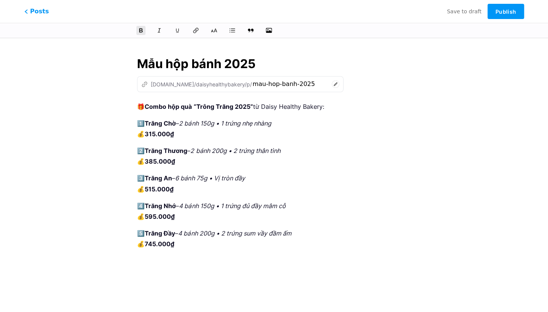
click at [302, 126] on p "1️⃣ Trăng Chờ – 2 bánh 150g • 1 trứng nhẹ nhàng 💰 315.000₫" at bounding box center [274, 128] width 274 height 21
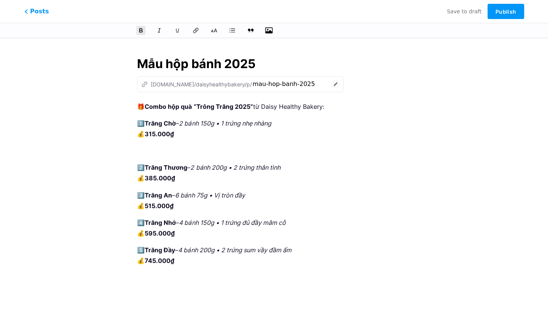
click at [270, 31] on icon "button" at bounding box center [269, 30] width 8 height 6
click at [0, 0] on input "file" at bounding box center [0, 0] width 0 height 0
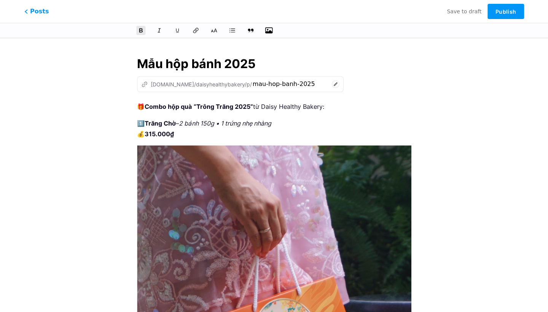
click at [268, 32] on icon "button" at bounding box center [269, 30] width 8 height 6
click at [0, 0] on input "file" at bounding box center [0, 0] width 0 height 0
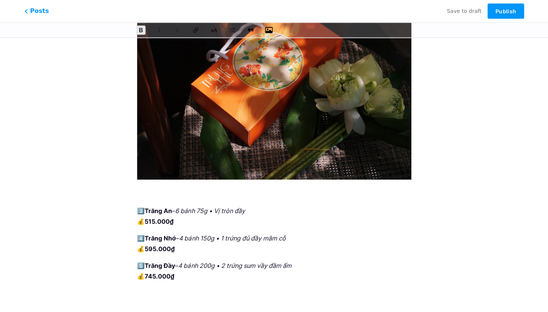
scroll to position [612, 0]
click at [271, 190] on p at bounding box center [274, 194] width 274 height 11
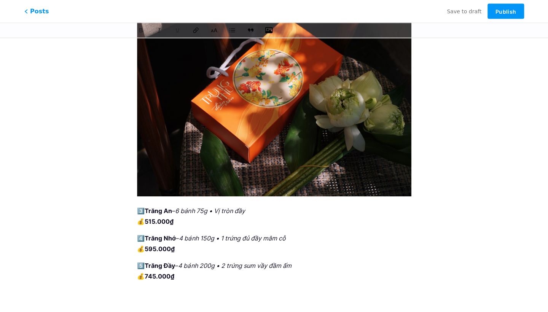
scroll to position [403, 0]
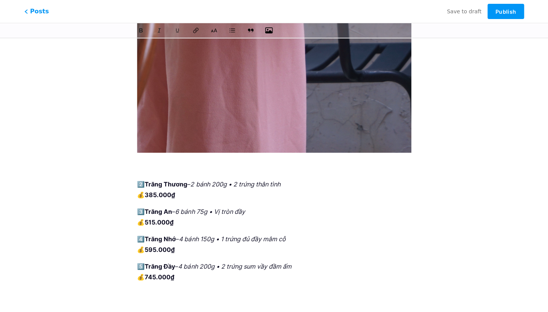
click at [198, 194] on p "2️⃣ Trăng Thương – 2 bánh 200g • 2 trứng thân tình 💰 385.000₫" at bounding box center [274, 189] width 274 height 21
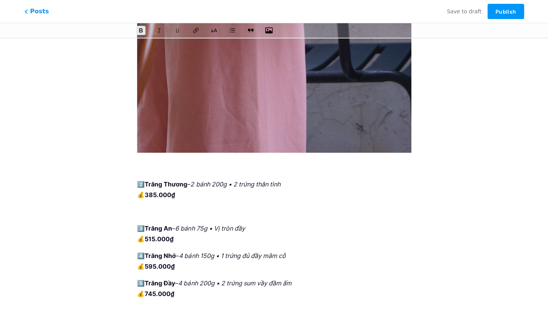
click at [270, 29] on icon "button" at bounding box center [269, 31] width 8 height 8
click at [0, 0] on input "file" at bounding box center [0, 0] width 0 height 0
click at [216, 235] on p "3️⃣ Trăng An – 6 bánh 75g • Vị tròn đầy 💰 515.000₫" at bounding box center [274, 233] width 274 height 21
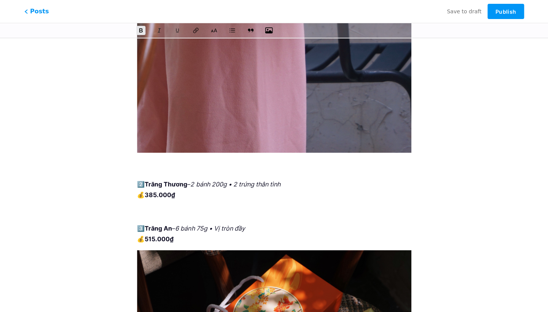
click at [269, 29] on icon "button" at bounding box center [269, 31] width 8 height 8
click at [0, 0] on input "file" at bounding box center [0, 0] width 0 height 0
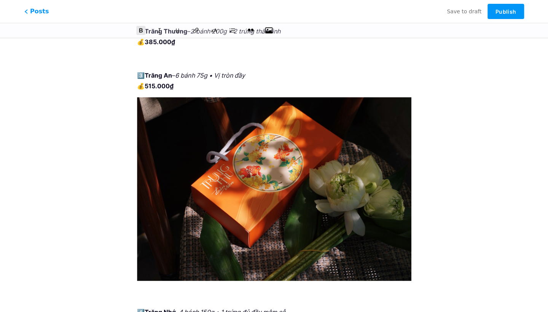
scroll to position [458, 0]
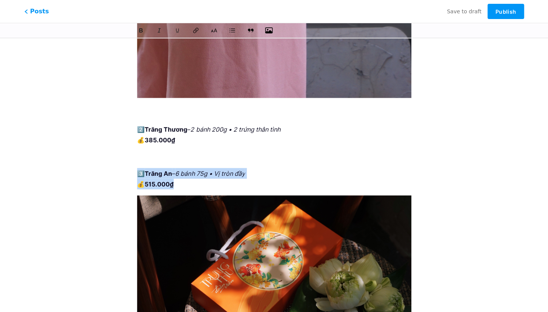
drag, startPoint x: 187, startPoint y: 184, endPoint x: 133, endPoint y: 165, distance: 57.2
click at [133, 165] on div "Mẫu hộp bánh 2025 z bio.link/daisyhealthybakery/p/ mau-hop-banh-2025 🎁 Combo hộ…" at bounding box center [273, 294] width 295 height 1413
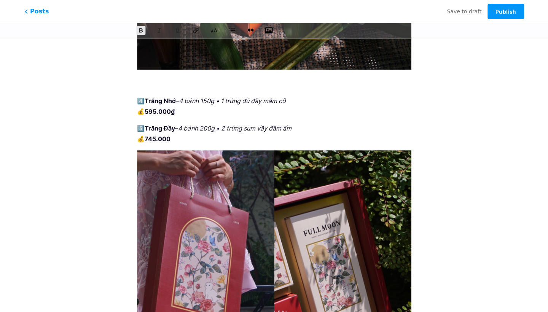
scroll to position [721, 0]
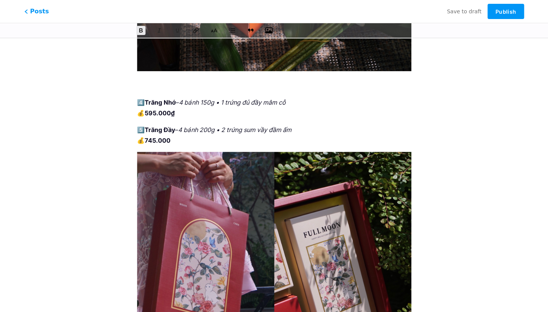
click at [217, 143] on p "5️⃣ Trăng Đầy – 4 bánh 200g • 2 trứng sum vầy đầm ấm 💰 745.000" at bounding box center [274, 134] width 274 height 21
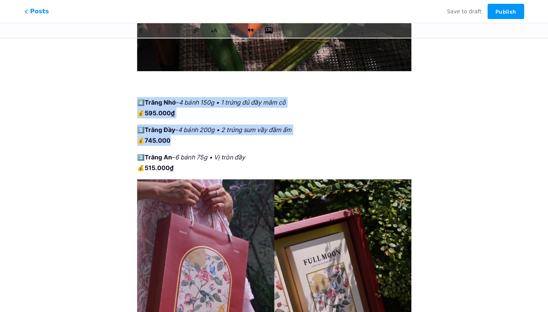
drag, startPoint x: 180, startPoint y: 140, endPoint x: 128, endPoint y: 99, distance: 65.9
click at [128, 99] on div "Mẫu hộp bánh 2025 z bio.link/daisyhealthybakery/p/ mau-hop-banh-2025 🎁 Combo hộ…" at bounding box center [273, 23] width 295 height 1397
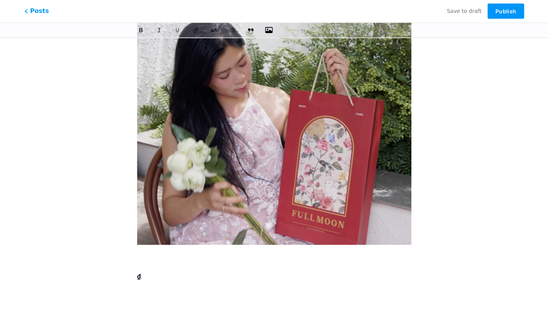
scroll to position [1088, 0]
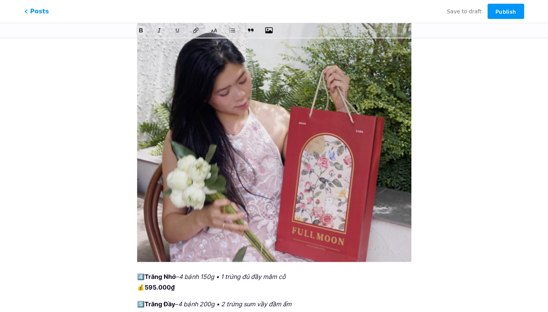
scroll to position [1078, 0]
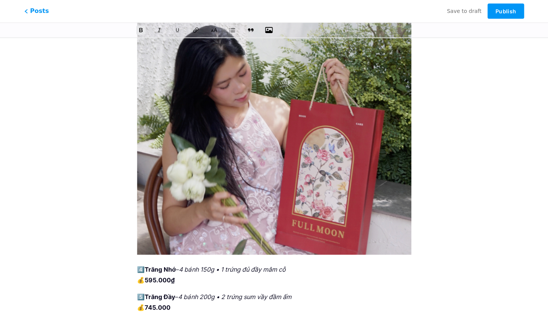
click at [188, 280] on p "4️⃣ Trăng Nhớ – 4 bánh 150g • 1 trứng đủ đầy mâm cỗ 💰 595.000₫" at bounding box center [274, 274] width 274 height 21
click at [270, 28] on icon "button" at bounding box center [269, 31] width 8 height 8
click at [0, 0] on input "file" at bounding box center [0, 0] width 0 height 0
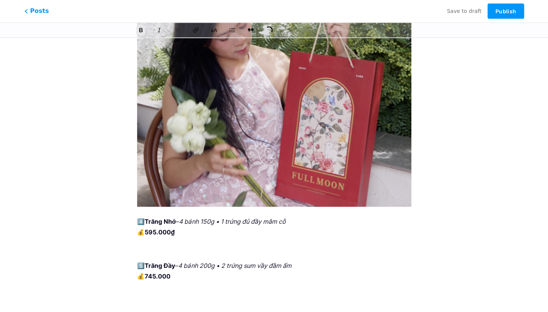
scroll to position [1126, 0]
click at [237, 277] on p "5️⃣ Trăng Đầy – 4 bánh 200g • 2 trứng sum vầy đầm ấm 💰 745.000" at bounding box center [274, 270] width 274 height 21
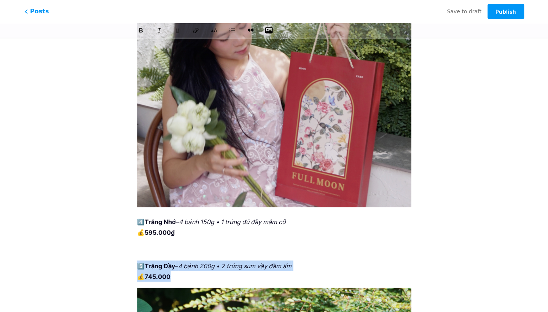
drag, startPoint x: 176, startPoint y: 279, endPoint x: 128, endPoint y: 259, distance: 52.2
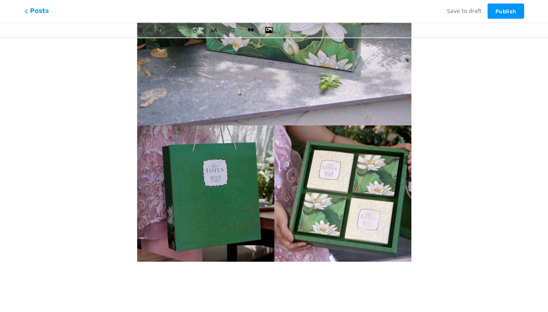
scroll to position [1594, 0]
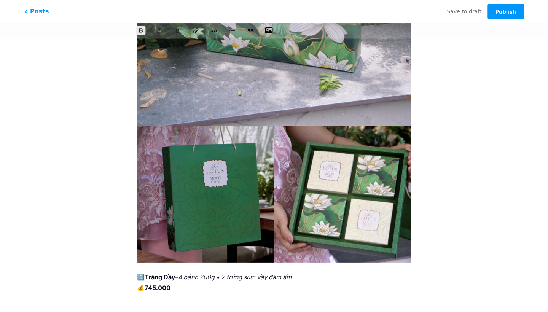
click at [268, 29] on icon "button" at bounding box center [269, 30] width 8 height 6
click at [0, 0] on input "file" at bounding box center [0, 0] width 0 height 0
click at [271, 27] on icon "button" at bounding box center [269, 31] width 8 height 8
click at [0, 0] on input "file" at bounding box center [0, 0] width 0 height 0
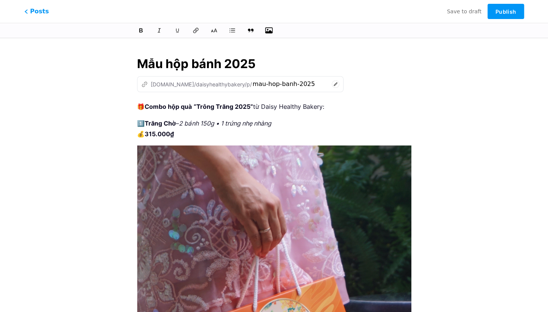
scroll to position [0, 0]
click at [512, 13] on span "Publish" at bounding box center [505, 11] width 21 height 6
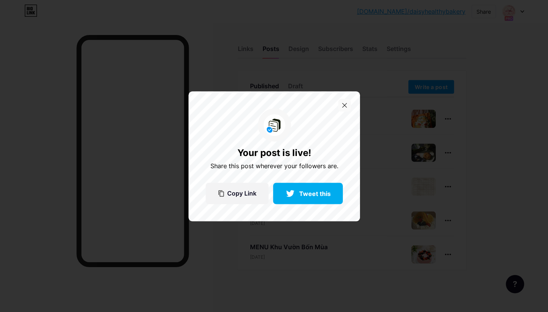
click at [346, 105] on icon at bounding box center [344, 105] width 5 height 5
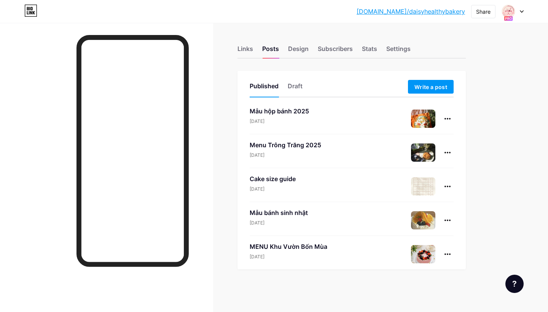
click at [327, 144] on div "Menu Trông Trăng [DATE], 2025" at bounding box center [352, 154] width 204 height 28
click at [304, 147] on div "Menu Trông Trăng 2025" at bounding box center [286, 144] width 72 height 9
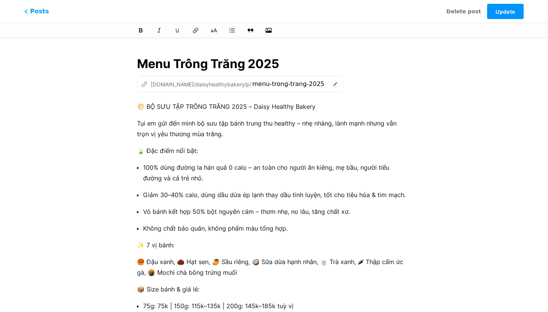
click at [332, 83] on icon at bounding box center [336, 84] width 8 height 8
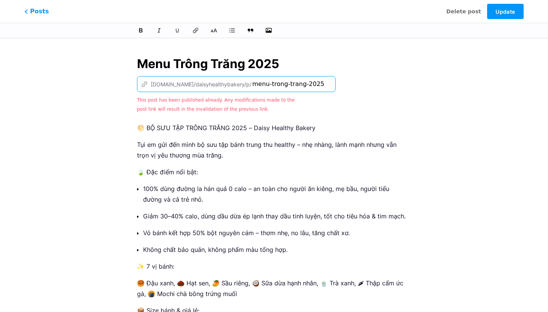
click at [288, 86] on input "menu-trong-trang-2025" at bounding box center [290, 84] width 76 height 9
drag, startPoint x: 298, startPoint y: 84, endPoint x: 139, endPoint y: 84, distance: 159.1
click at [139, 84] on div "z [DOMAIN_NAME]/daisyhealthybakery/p/ menu-trong-trang-2025" at bounding box center [236, 84] width 199 height 16
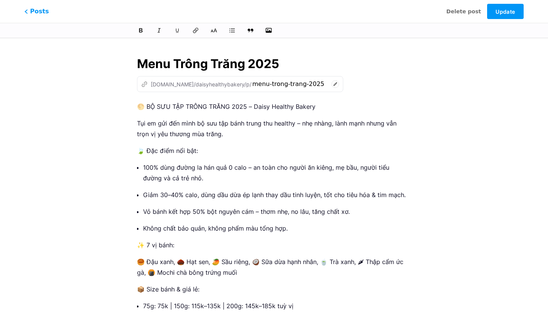
click at [144, 83] on icon "z" at bounding box center [144, 84] width 6 height 6
drag, startPoint x: 144, startPoint y: 83, endPoint x: 331, endPoint y: 77, distance: 187.0
click at [331, 77] on div "z [DOMAIN_NAME]/daisyhealthybakery/p/ menu-trong-trang-2025 This post has been …" at bounding box center [274, 84] width 274 height 16
copy div "[DOMAIN_NAME]/daisyhealthybakery/p/"
